Goal: Navigation & Orientation: Find specific page/section

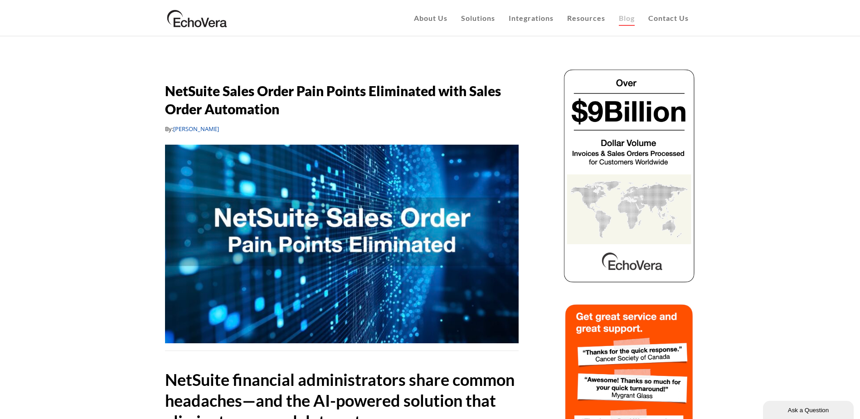
click at [222, 17] on img at bounding box center [197, 18] width 64 height 23
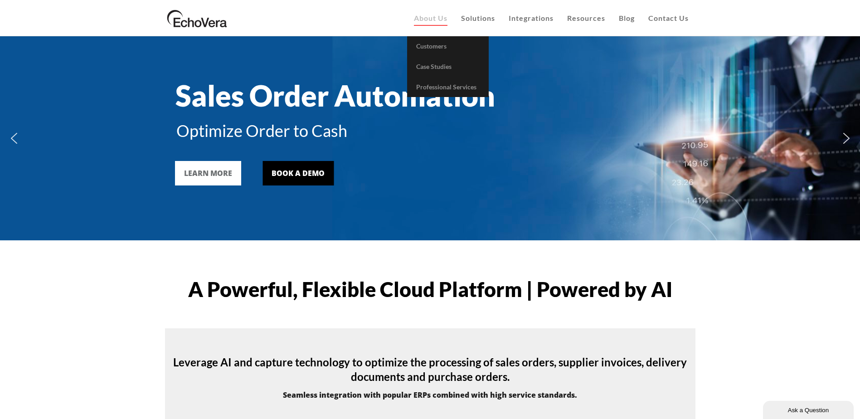
click at [441, 22] on link "About Us" at bounding box center [430, 18] width 47 height 36
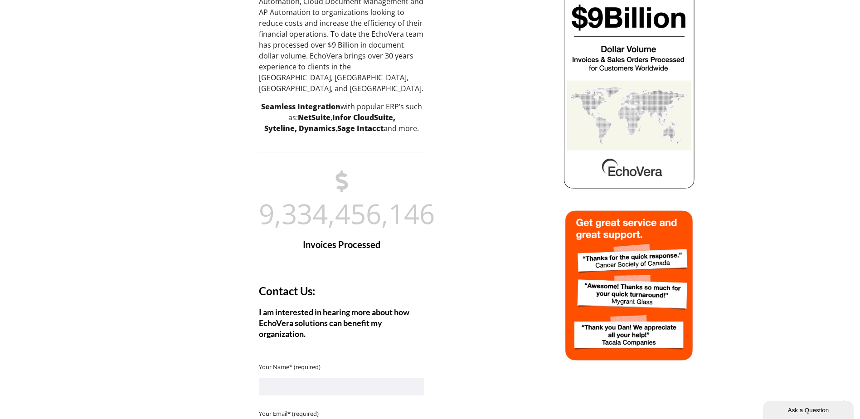
scroll to position [9, 0]
